Goal: Browse casually: Explore the website without a specific task or goal

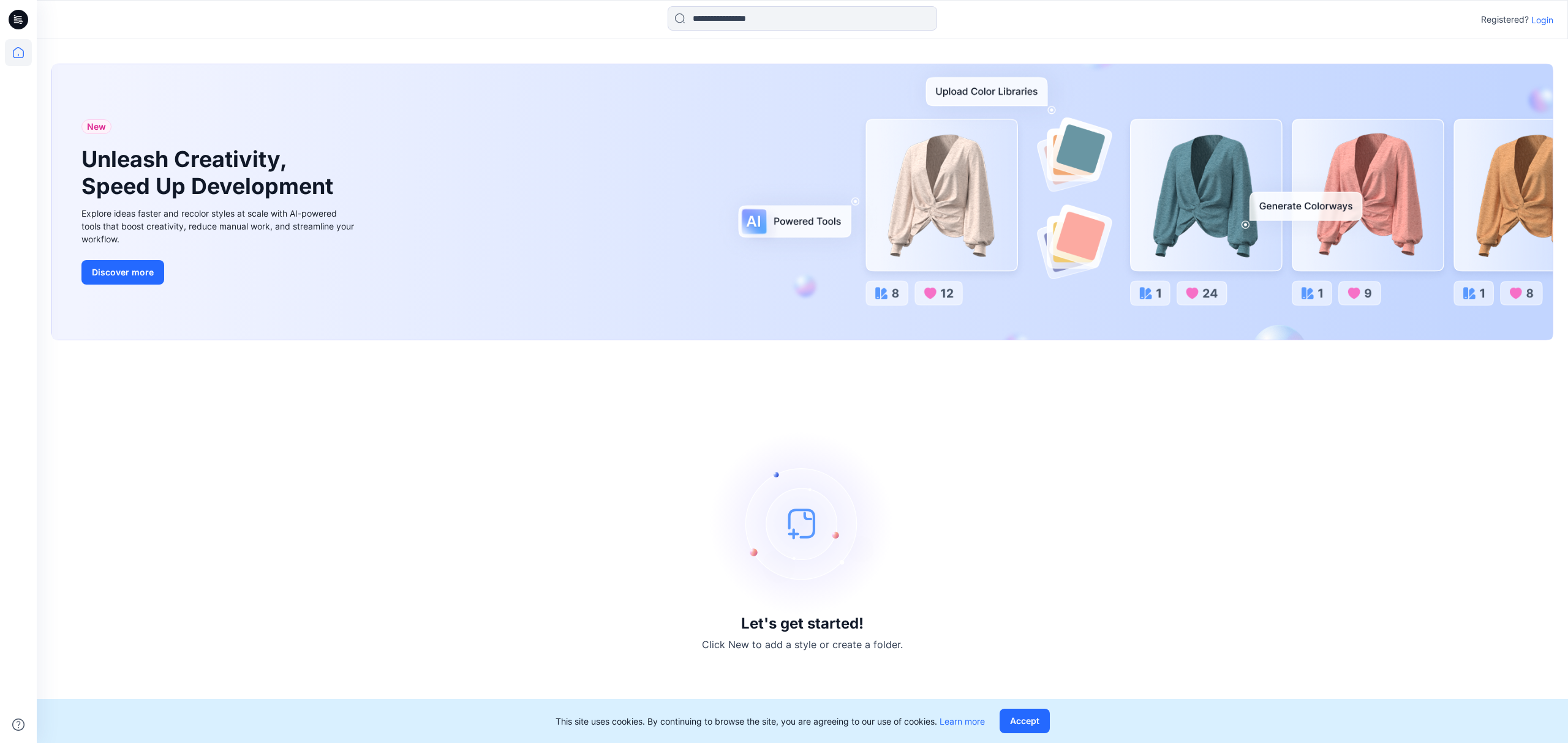
click at [1544, 15] on p "Login" at bounding box center [1541, 20] width 22 height 13
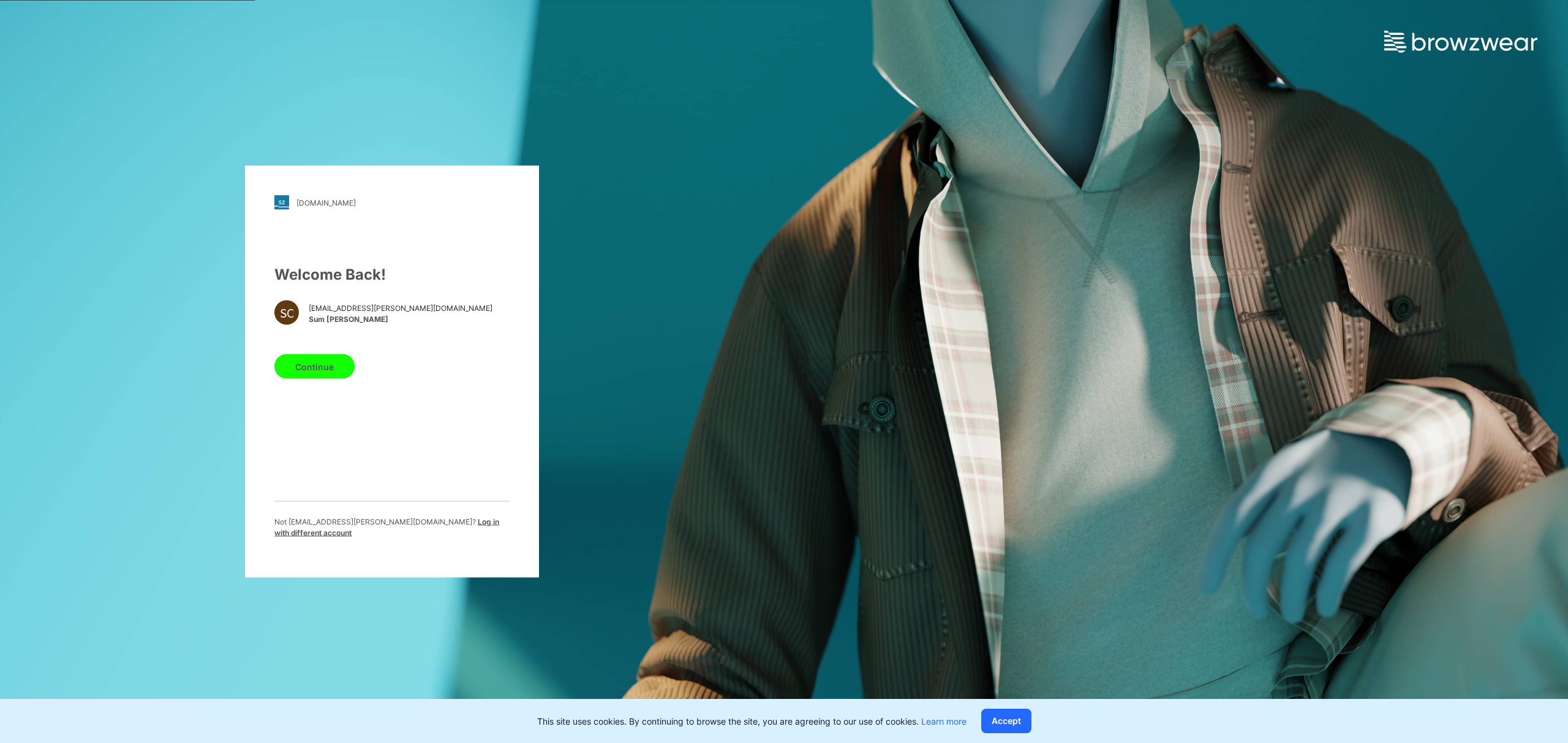
click at [324, 371] on button "Continue" at bounding box center [314, 366] width 80 height 24
click at [1012, 722] on button "Accept" at bounding box center [1006, 721] width 50 height 24
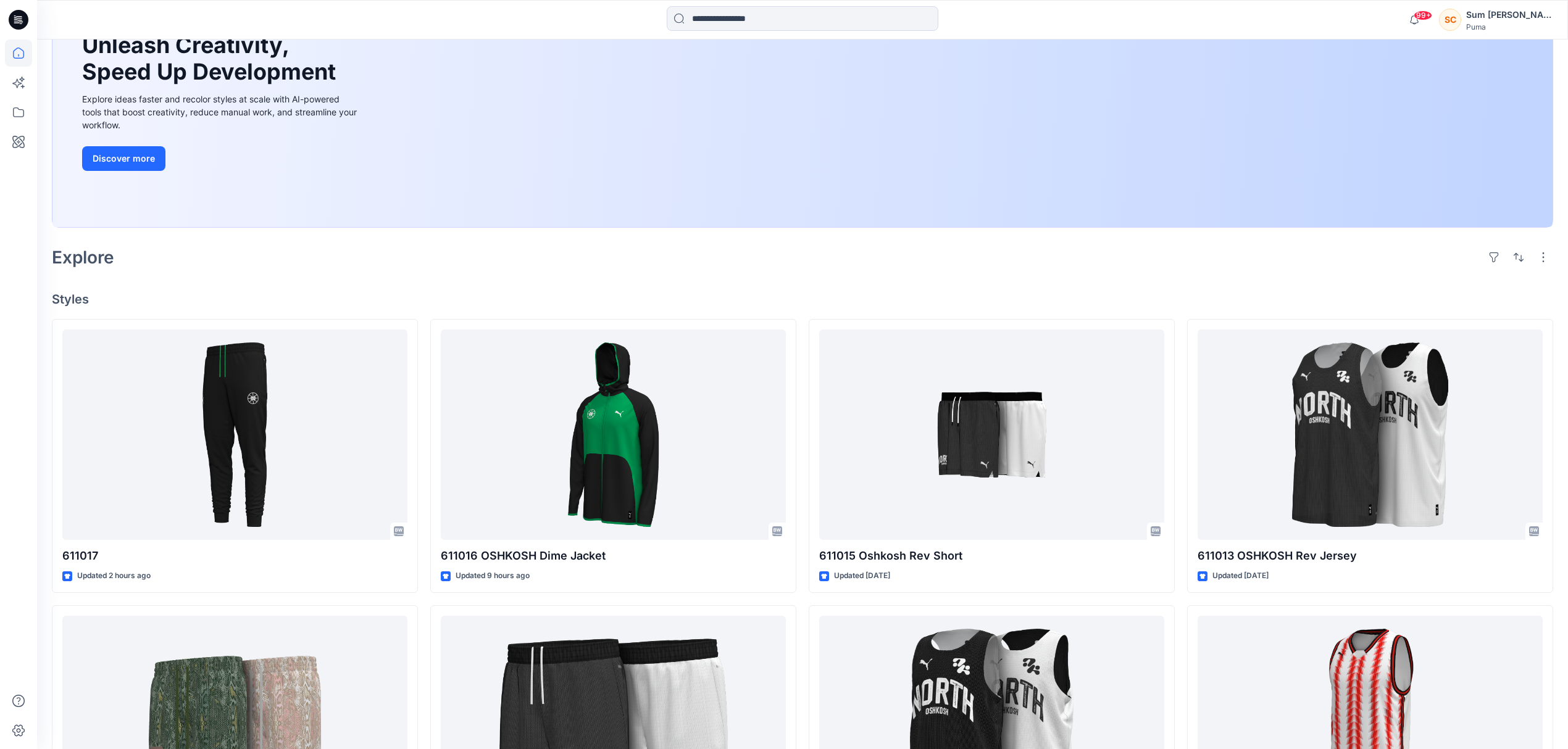
scroll to position [164, 0]
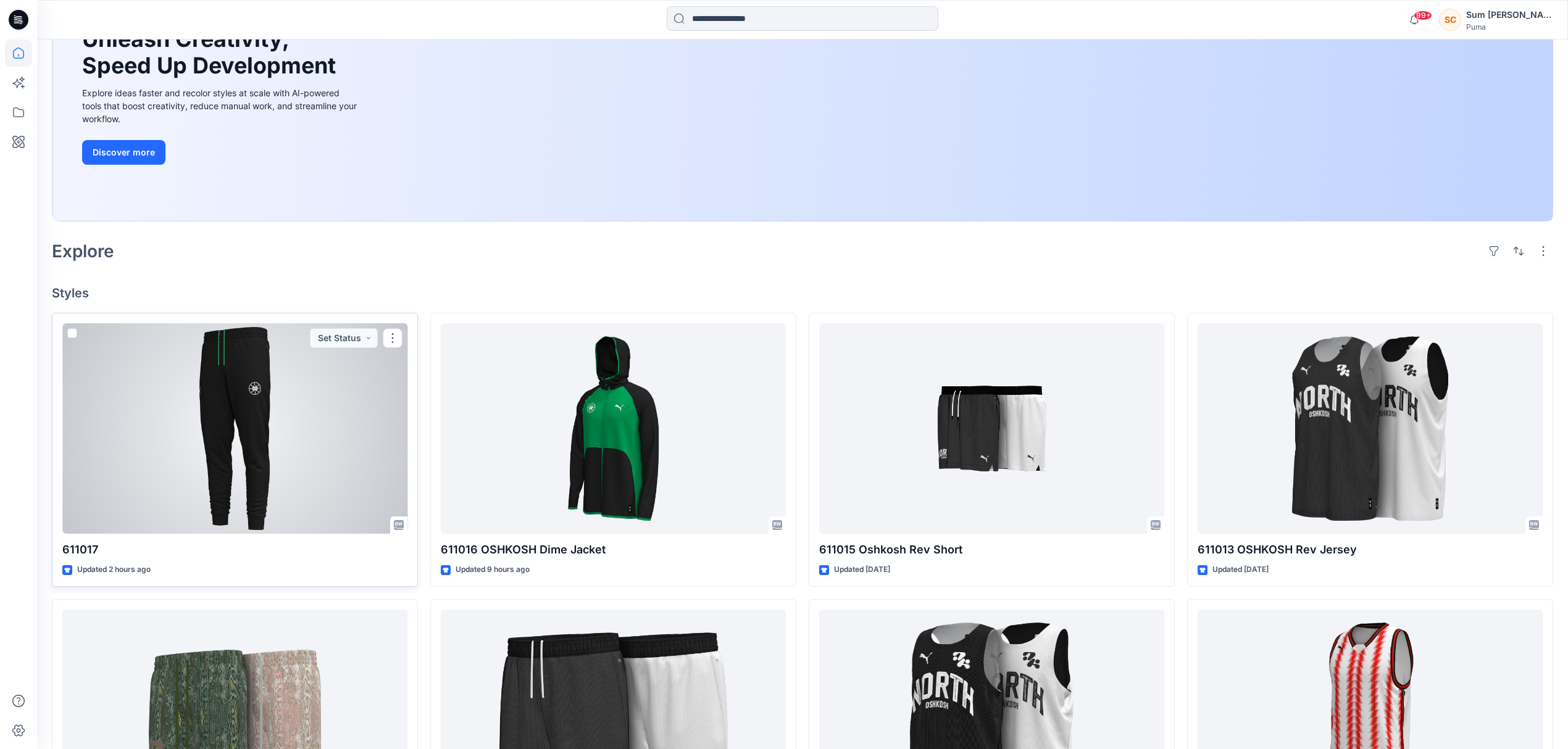
click at [267, 411] on div at bounding box center [235, 429] width 345 height 211
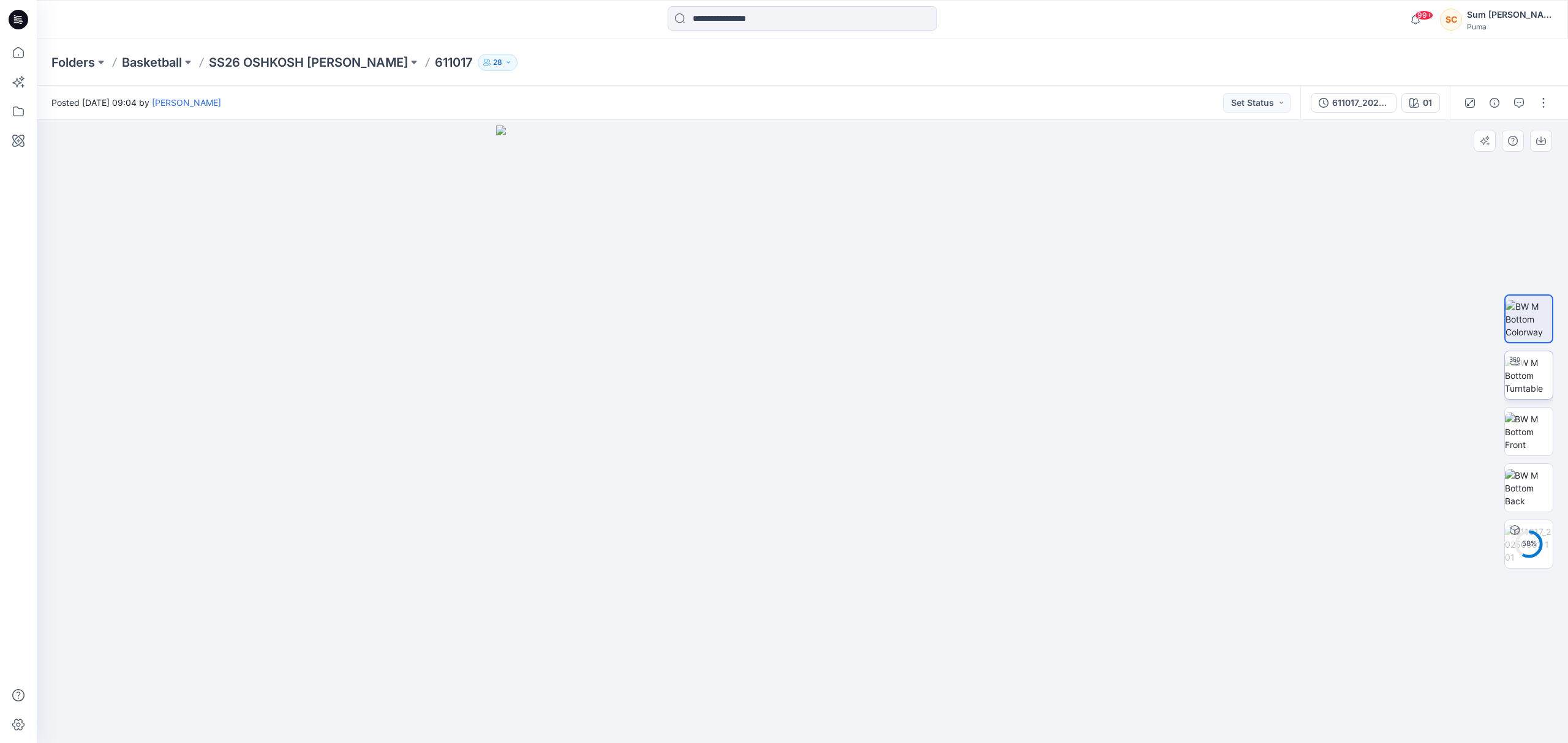
click at [1521, 383] on img at bounding box center [1528, 376] width 48 height 39
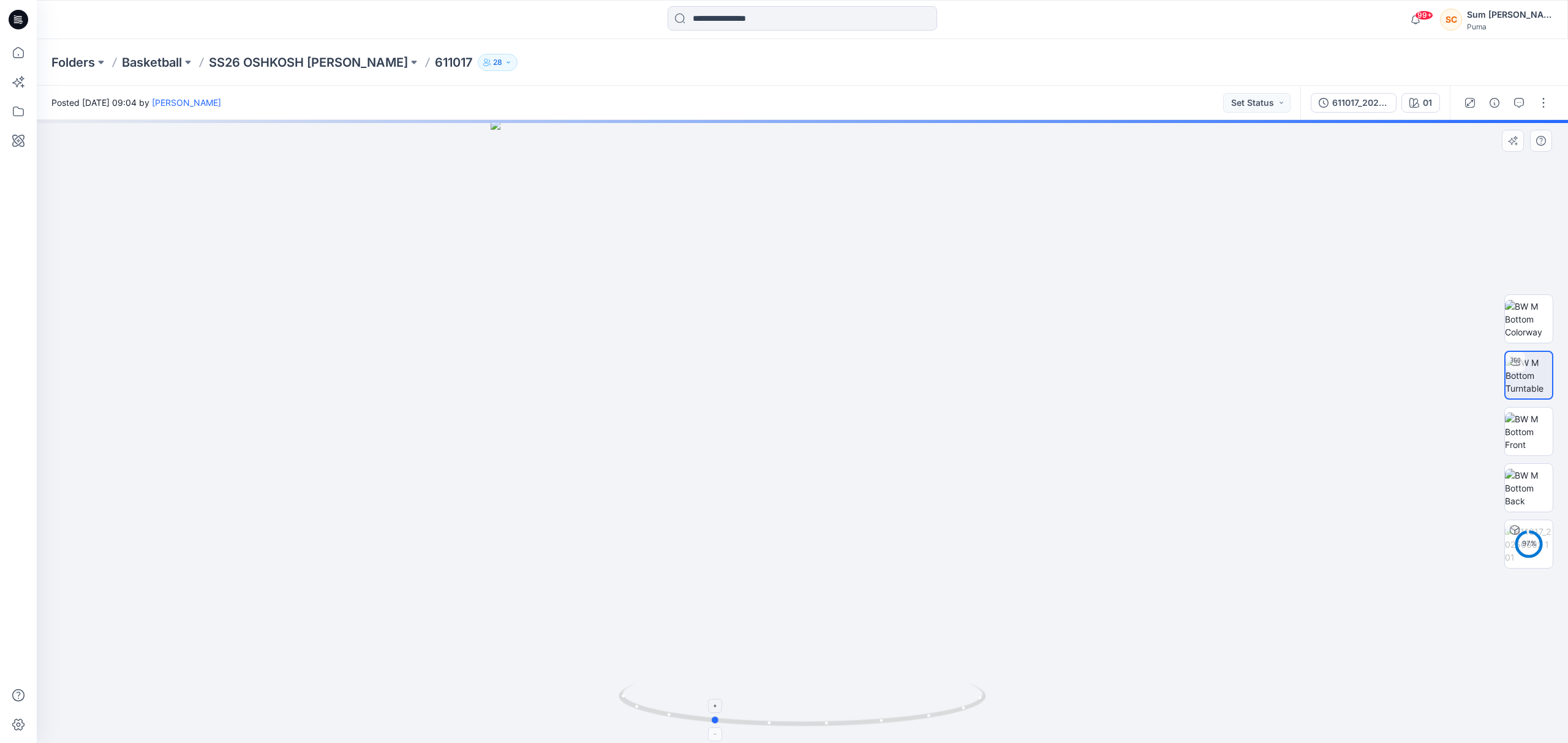
drag, startPoint x: 855, startPoint y: 722, endPoint x: 767, endPoint y: 716, distance: 88.2
click at [767, 716] on icon at bounding box center [803, 707] width 370 height 46
drag, startPoint x: 824, startPoint y: 289, endPoint x: 801, endPoint y: 612, distance: 323.8
click at [801, 612] on img at bounding box center [802, 342] width 1135 height 804
click at [303, 67] on p "SS26 OSHKOSH Tyrese Haliburton" at bounding box center [308, 62] width 199 height 17
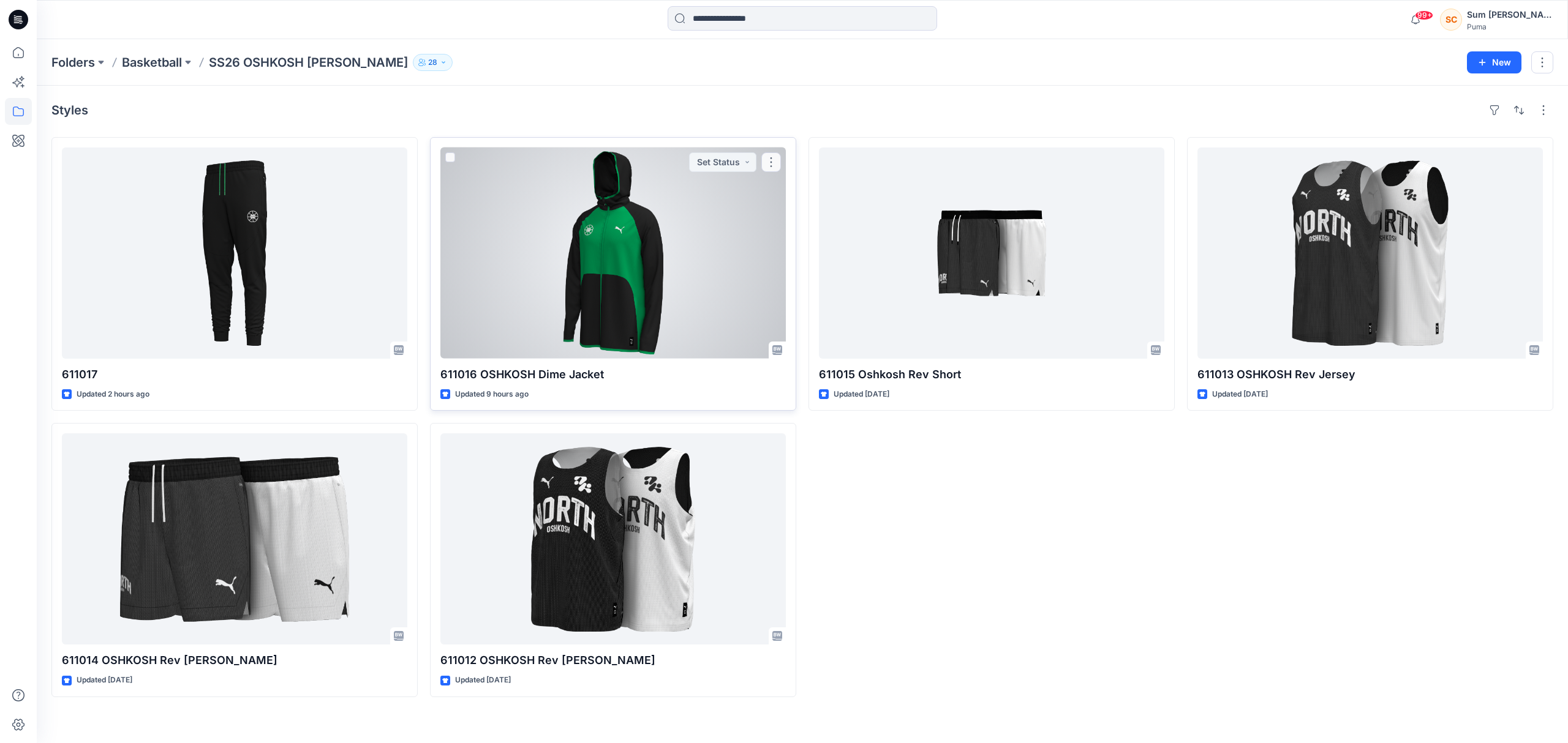
click at [686, 275] on div at bounding box center [613, 253] width 345 height 211
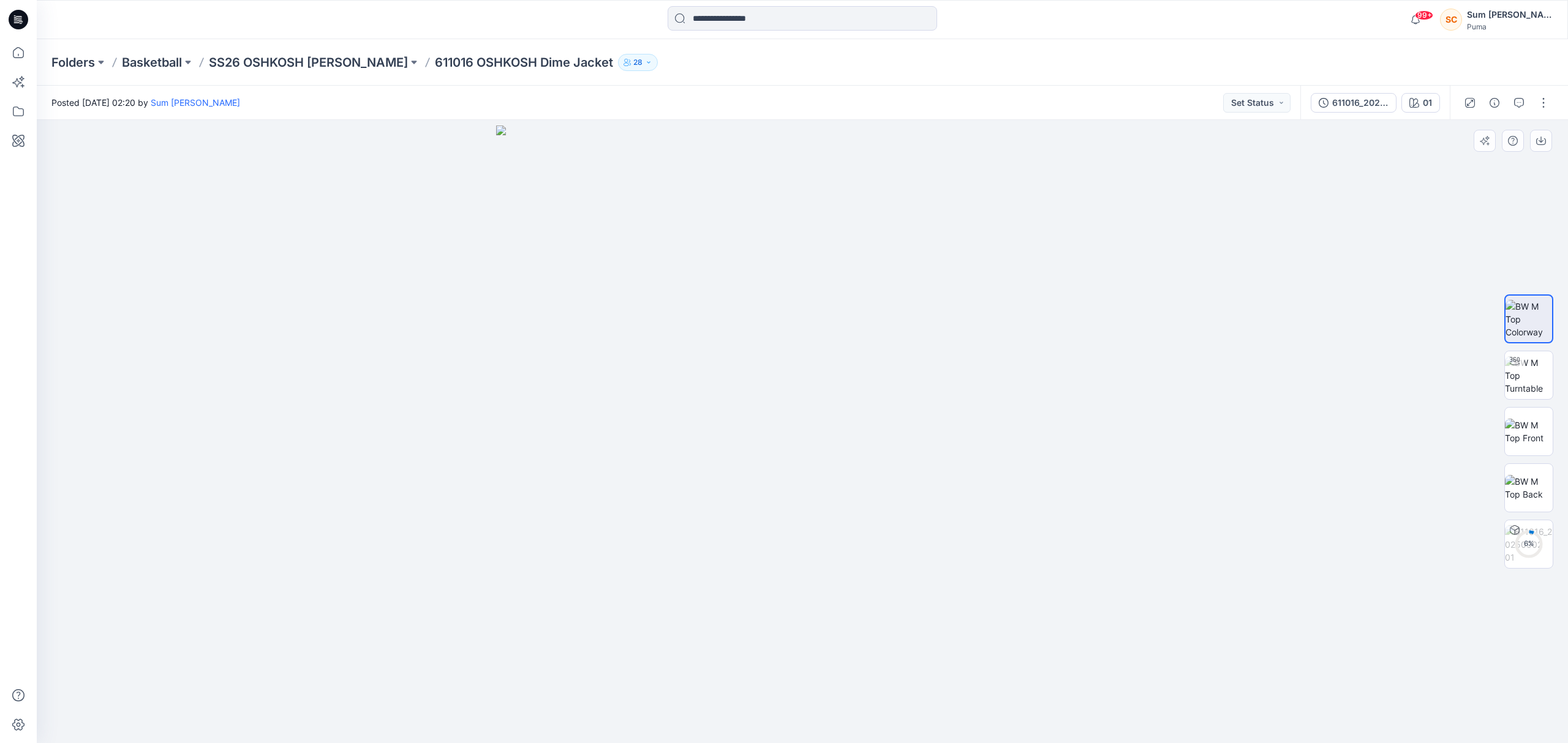
drag, startPoint x: 867, startPoint y: 524, endPoint x: 955, endPoint y: 418, distance: 137.8
click at [804, 510] on img at bounding box center [802, 435] width 613 height 618
click at [1517, 386] on img at bounding box center [1528, 376] width 48 height 39
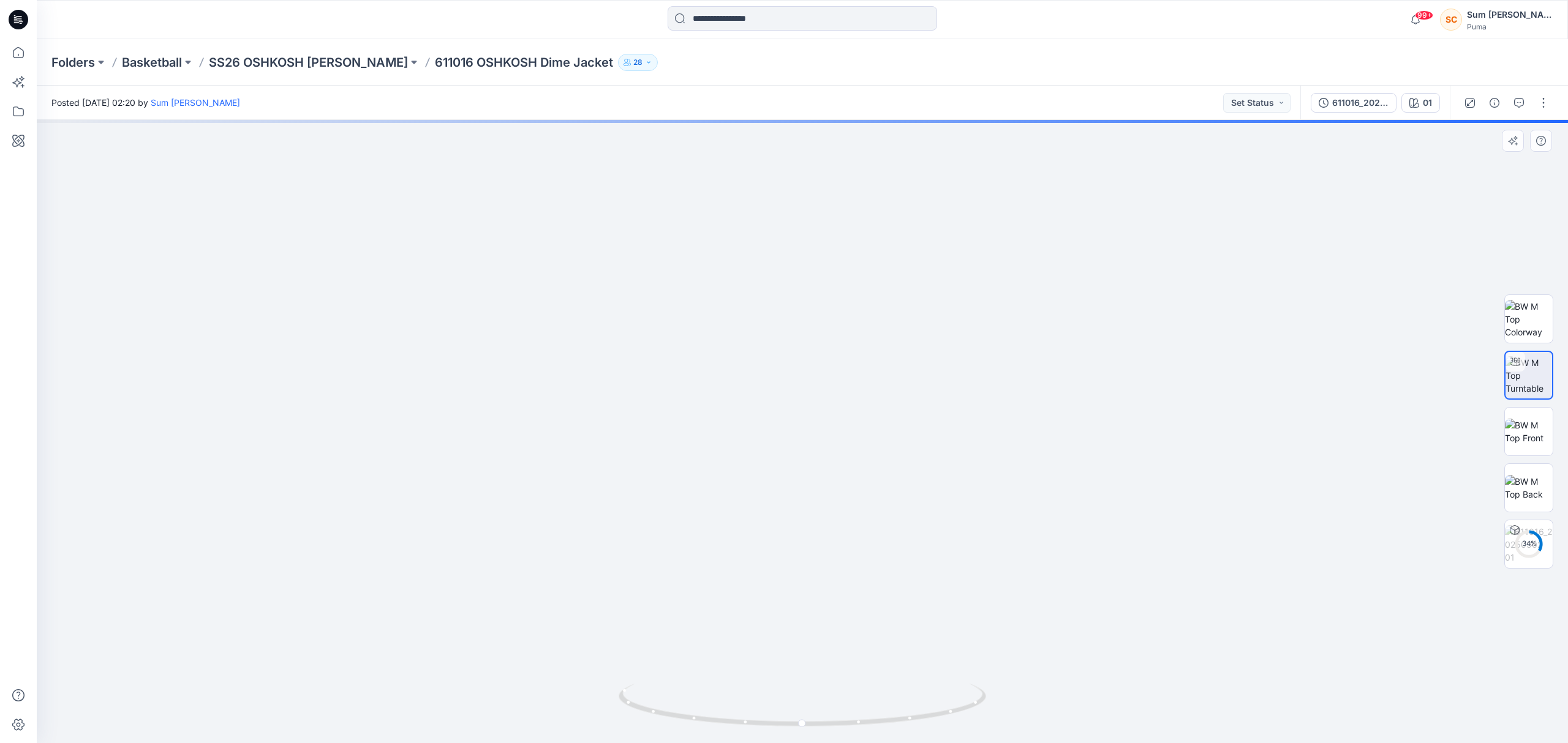
drag, startPoint x: 792, startPoint y: 240, endPoint x: 770, endPoint y: 549, distance: 309.8
click at [770, 549] on img at bounding box center [796, 367] width 1543 height 751
drag, startPoint x: 738, startPoint y: 515, endPoint x: 706, endPoint y: 273, distance: 244.1
click at [707, 273] on img at bounding box center [644, 288] width 1850 height 912
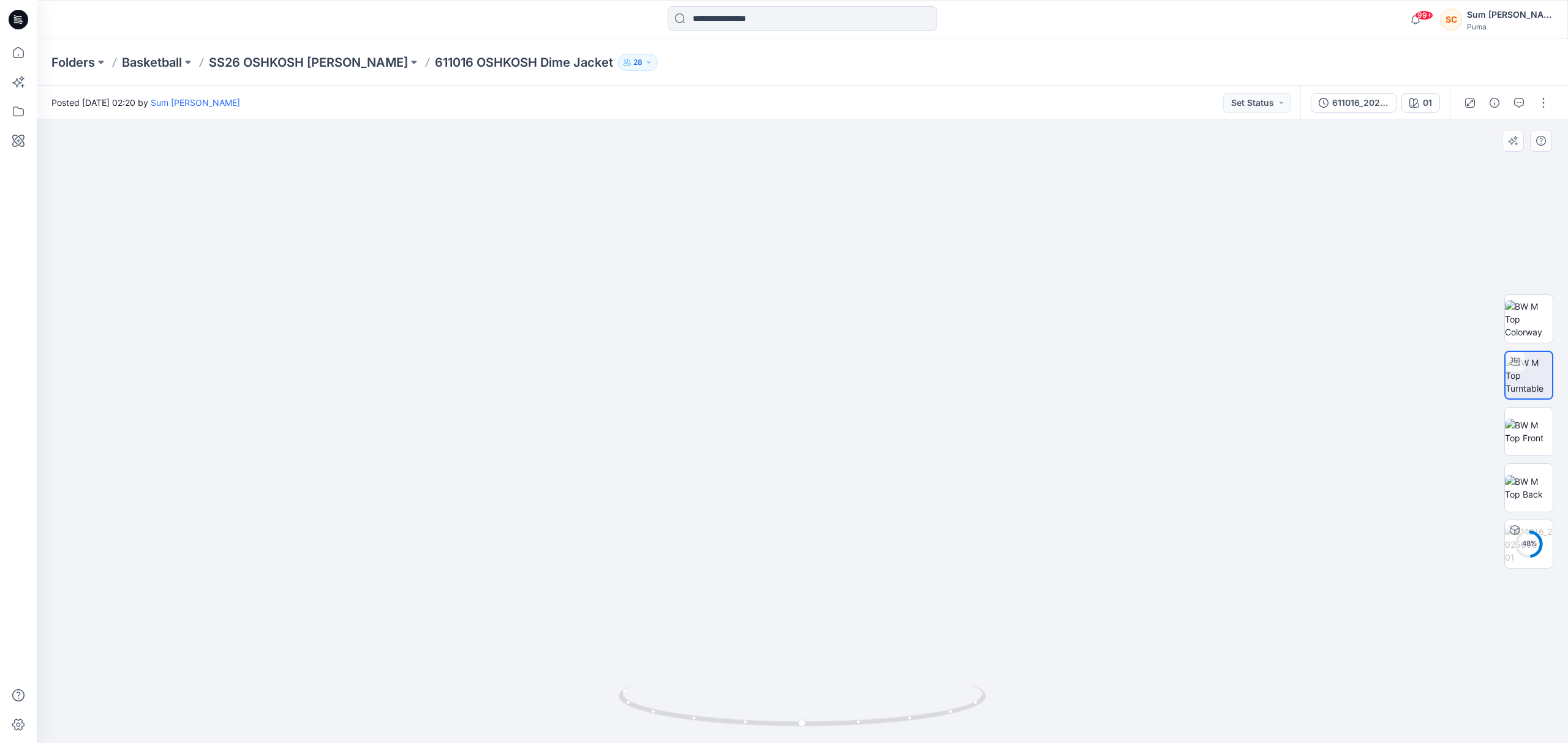
drag, startPoint x: 917, startPoint y: 535, endPoint x: 831, endPoint y: 311, distance: 239.9
click at [818, 265] on img at bounding box center [643, 90] width 1850 height 1309
drag, startPoint x: 858, startPoint y: 495, endPoint x: 833, endPoint y: 310, distance: 186.7
drag, startPoint x: 860, startPoint y: 720, endPoint x: 955, endPoint y: 721, distance: 95.0
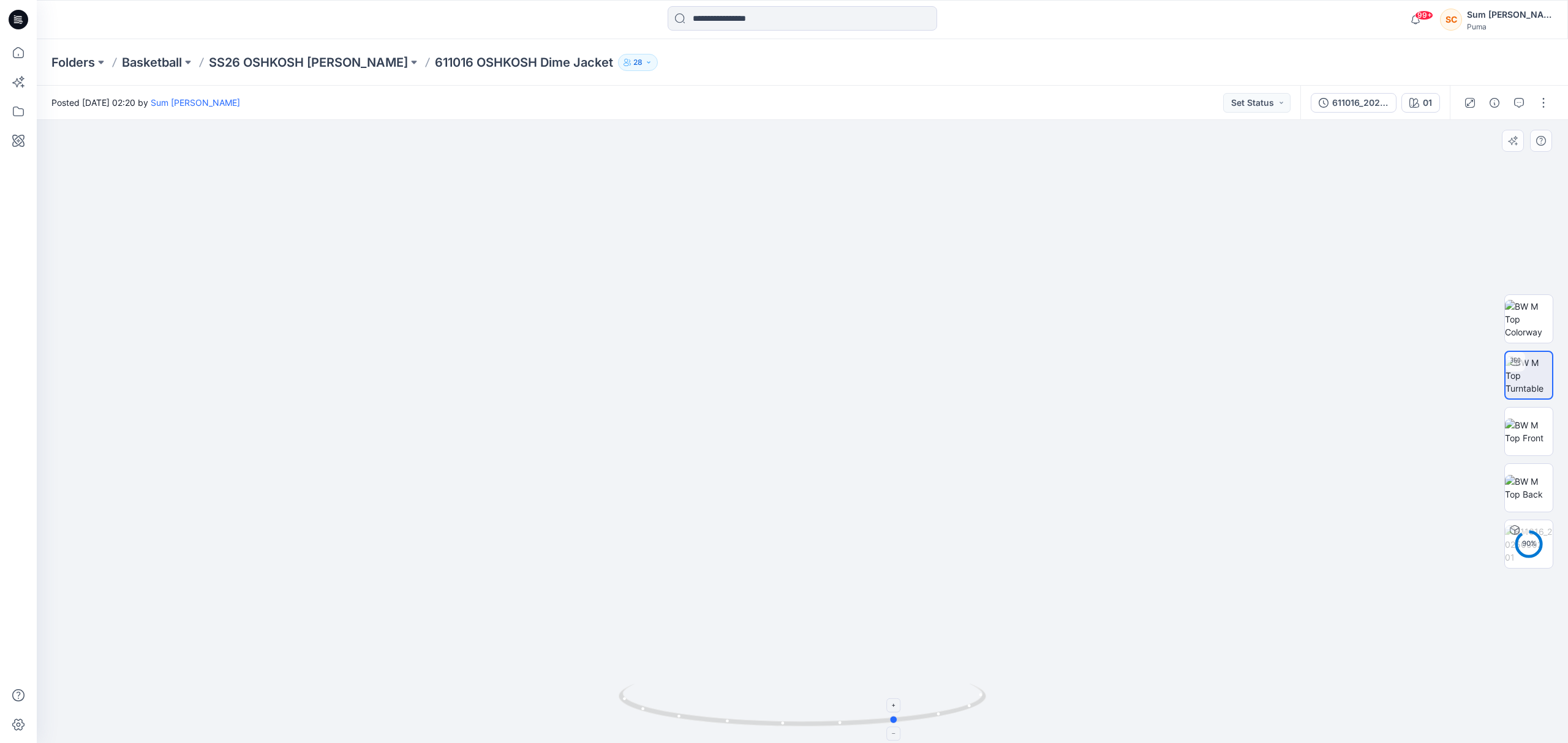
click at [955, 721] on icon at bounding box center [803, 707] width 370 height 46
